Goal: Transaction & Acquisition: Purchase product/service

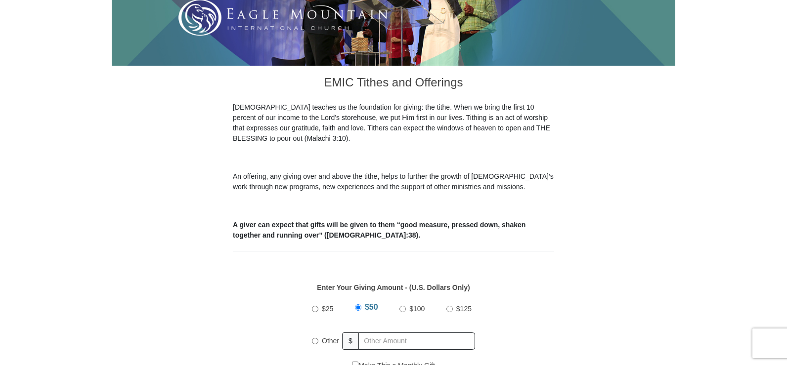
scroll to position [217, 0]
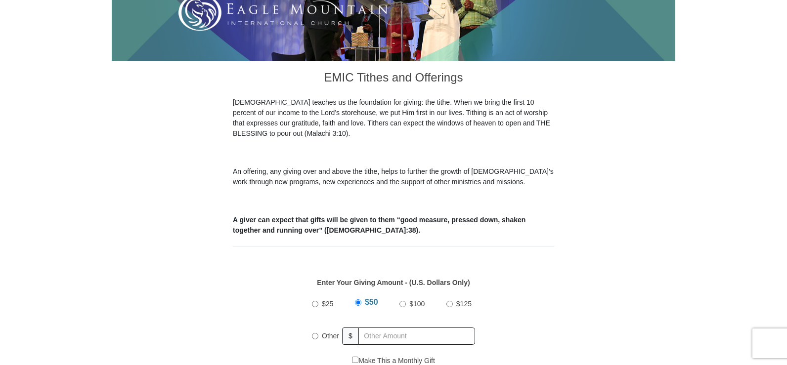
drag, startPoint x: 790, startPoint y: 68, endPoint x: 791, endPoint y: 190, distance: 122.1
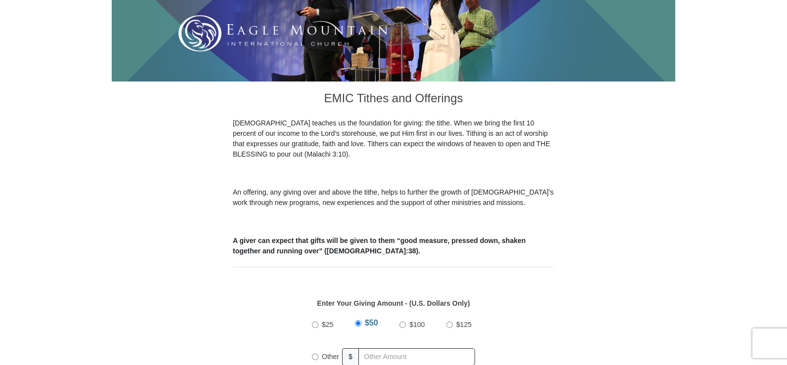
scroll to position [0, 0]
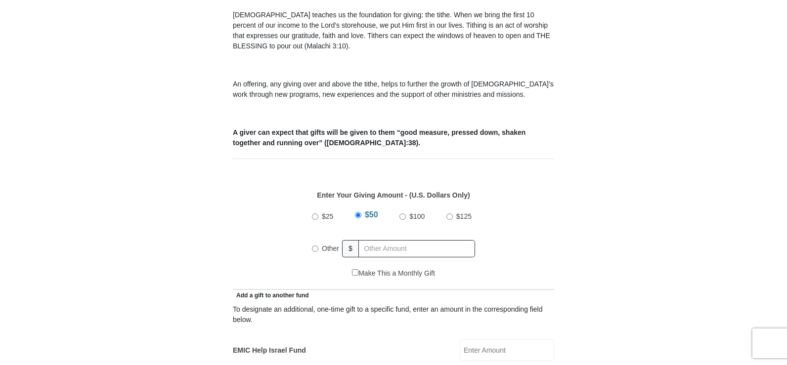
scroll to position [308, 0]
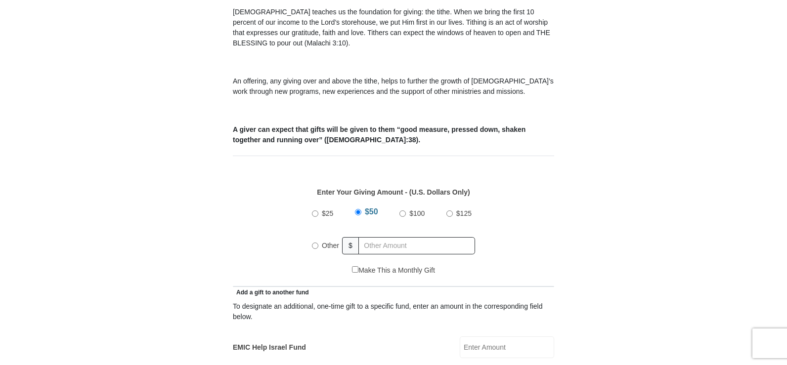
click at [314, 243] on input "Other" at bounding box center [315, 246] width 6 height 6
radio input "true"
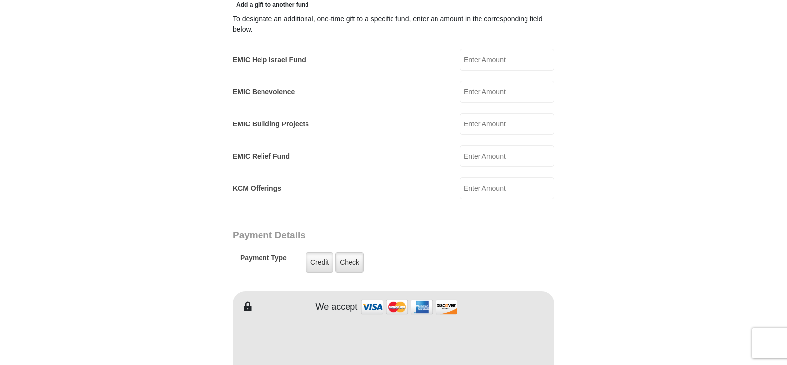
scroll to position [721, 0]
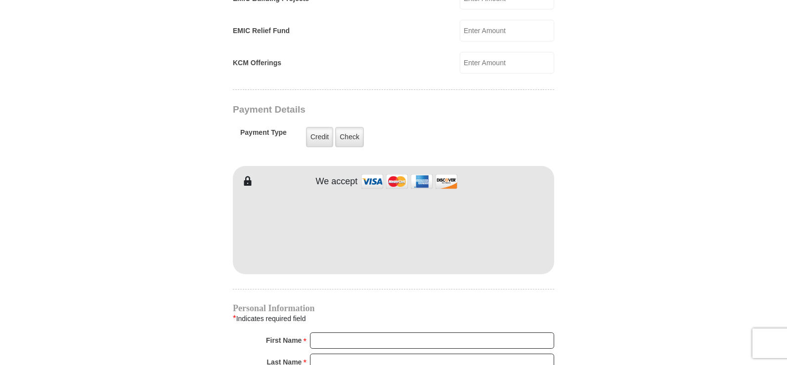
type input "27.00"
click at [352, 333] on input "First Name *" at bounding box center [432, 341] width 244 height 17
type input "Tracy"
type input "O"
type input "Patterson"
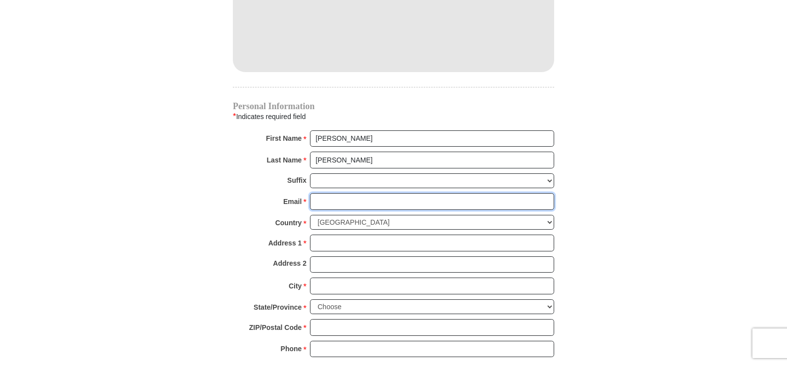
scroll to position [931, 0]
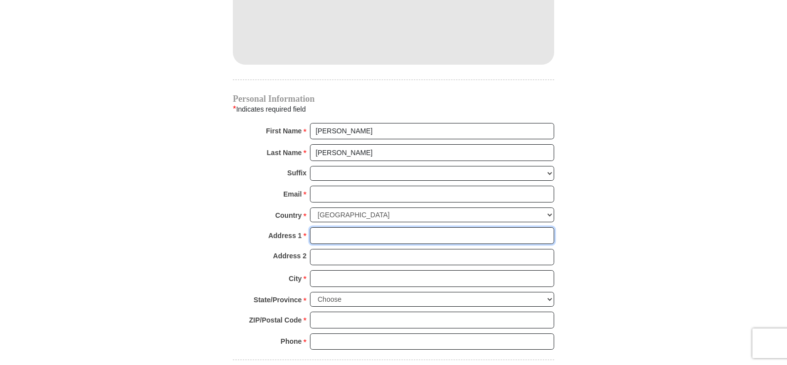
click at [479, 227] on input "Address 1 *" at bounding box center [432, 235] width 244 height 17
type input "1204 Faith Ln"
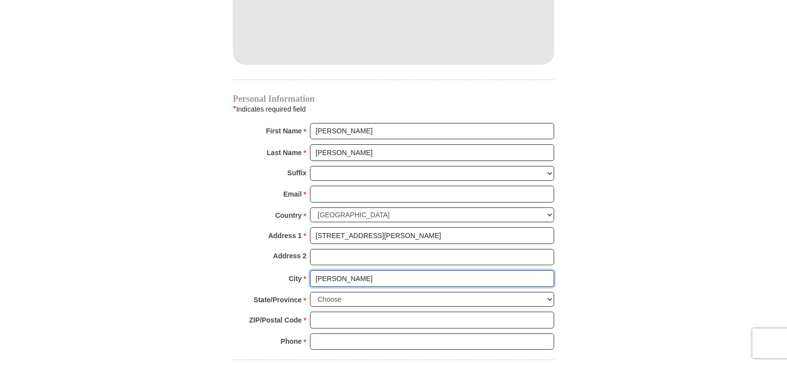
type input "Dandridge"
select select "TN"
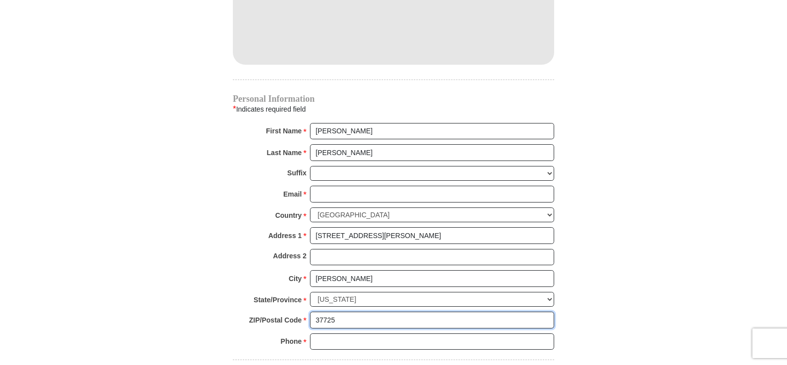
type input "37725"
click at [441, 334] on input "Phone * *" at bounding box center [432, 342] width 244 height 17
type input "865-6071670"
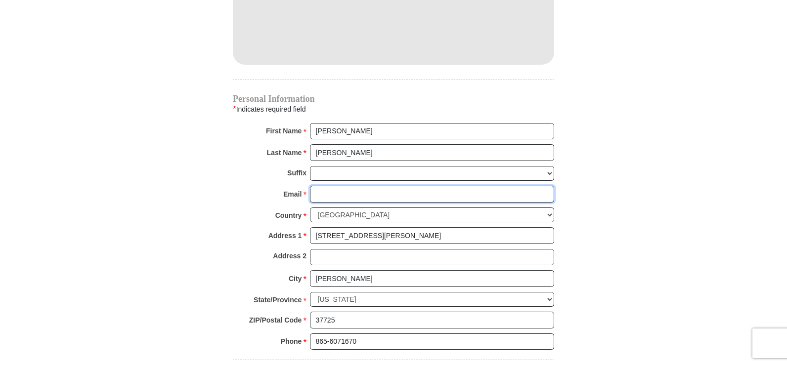
click at [362, 186] on input "Email *" at bounding box center [432, 194] width 244 height 17
type input "tlb28698@yahoo.com"
